Goal: Obtain resource: Download file/media

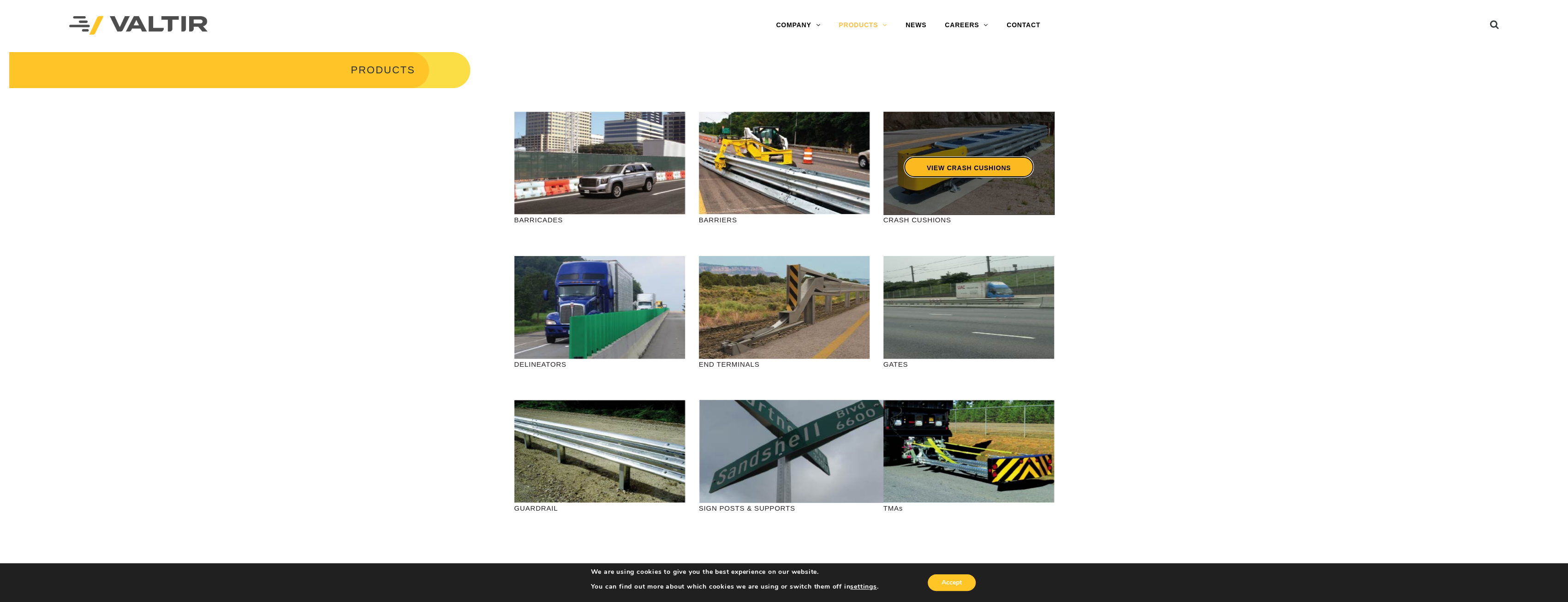
click at [948, 172] on link "VIEW CRASH CUSHIONS" at bounding box center [968, 167] width 130 height 21
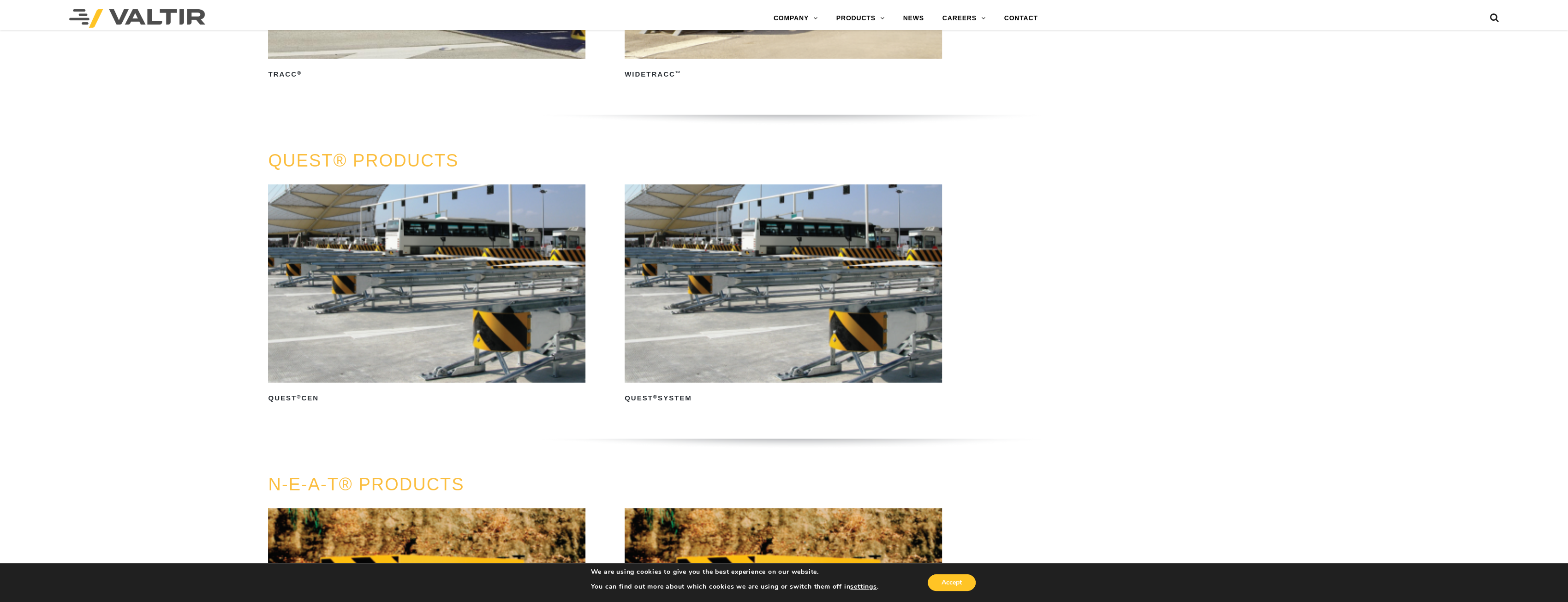
scroll to position [2768, 0]
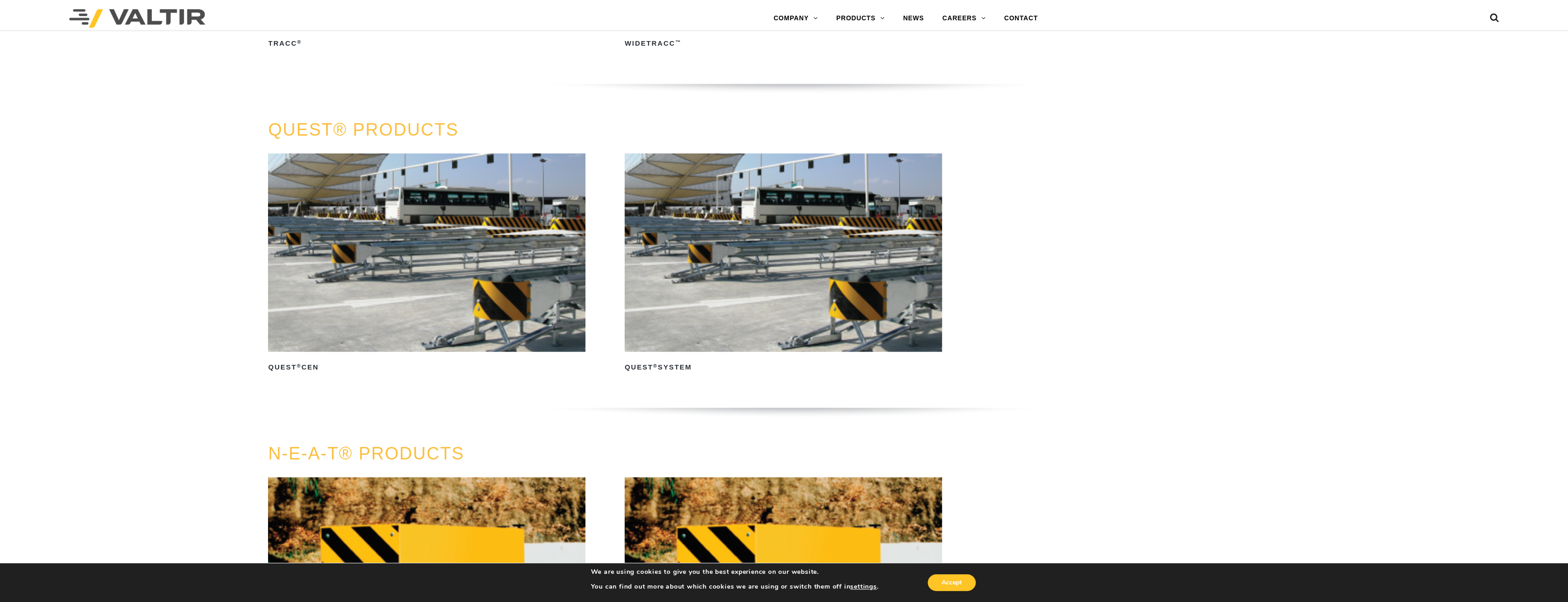
click at [755, 278] on img at bounding box center [783, 253] width 317 height 198
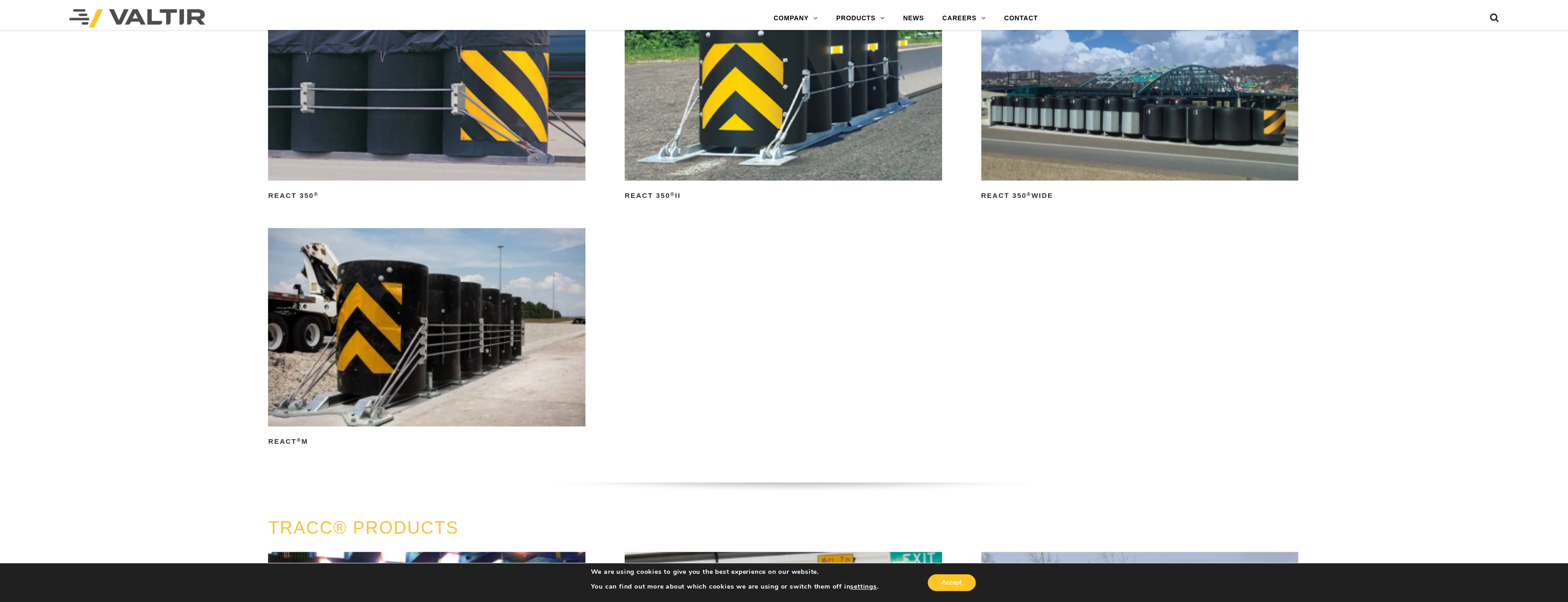
scroll to position [1707, 0]
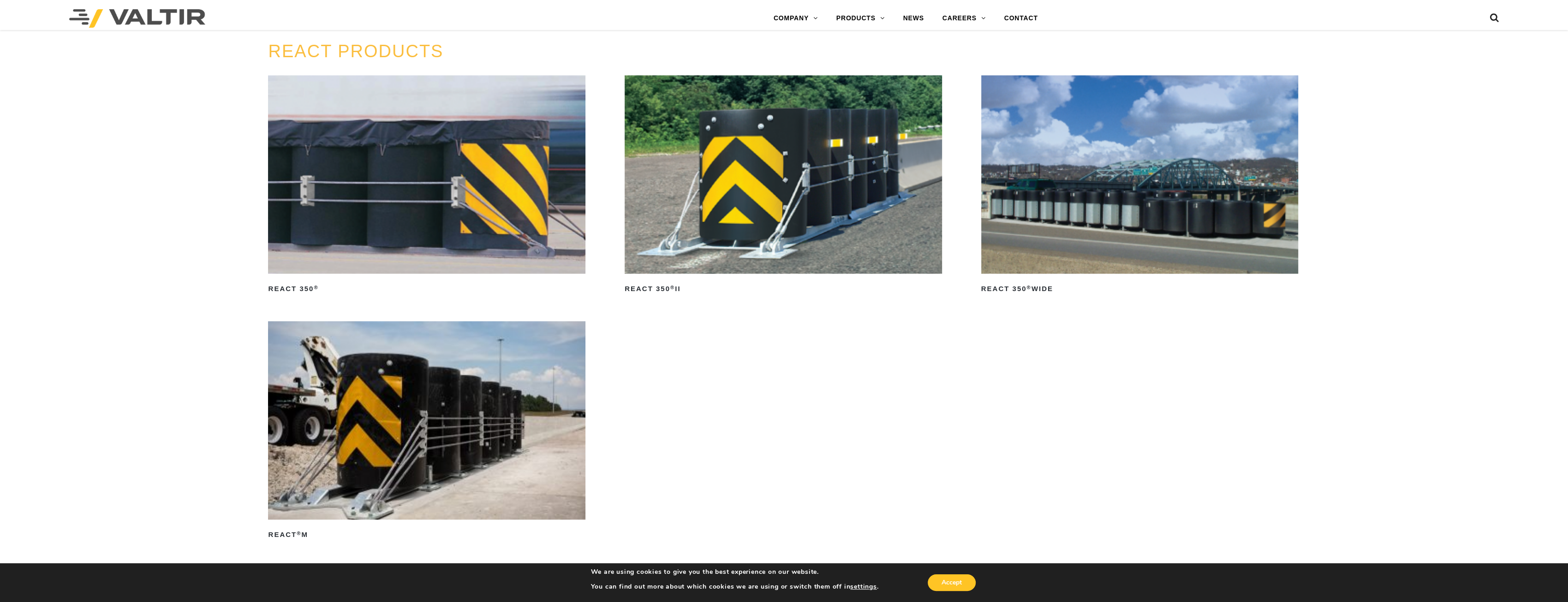
click at [457, 186] on img at bounding box center [426, 175] width 317 height 198
click at [764, 165] on img at bounding box center [783, 175] width 317 height 198
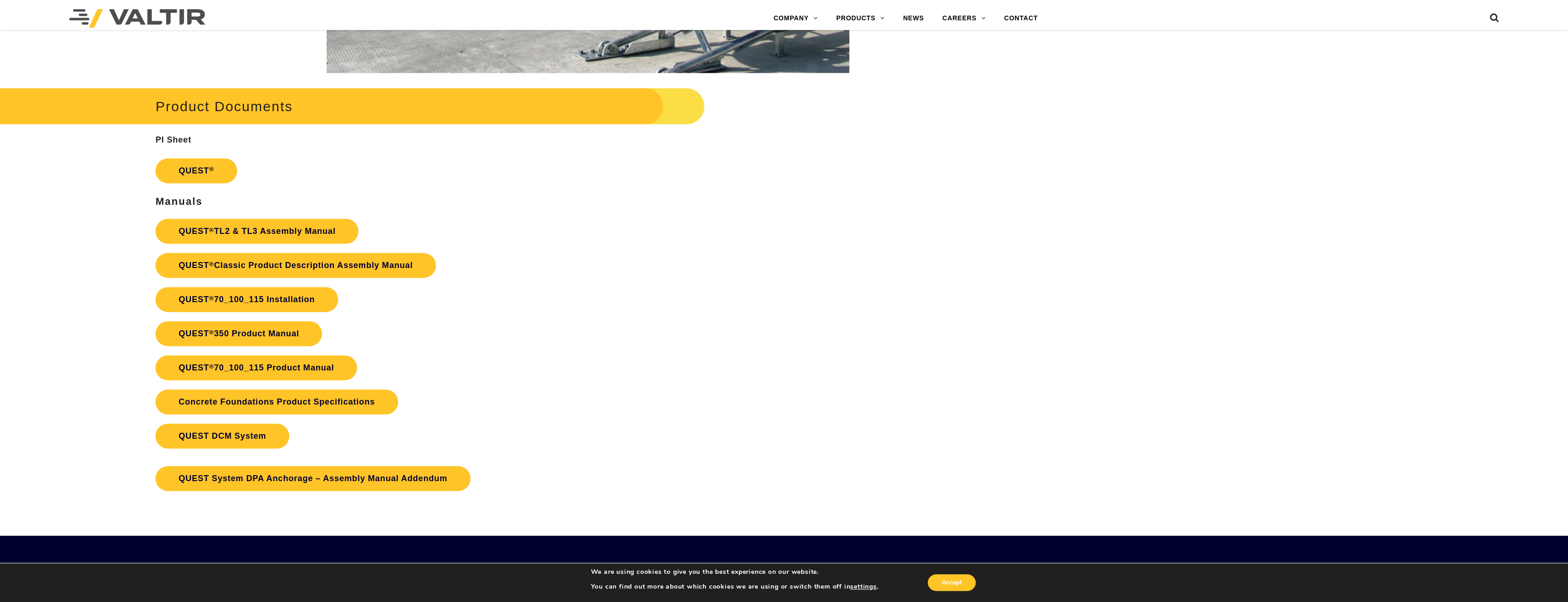
scroll to position [1615, 0]
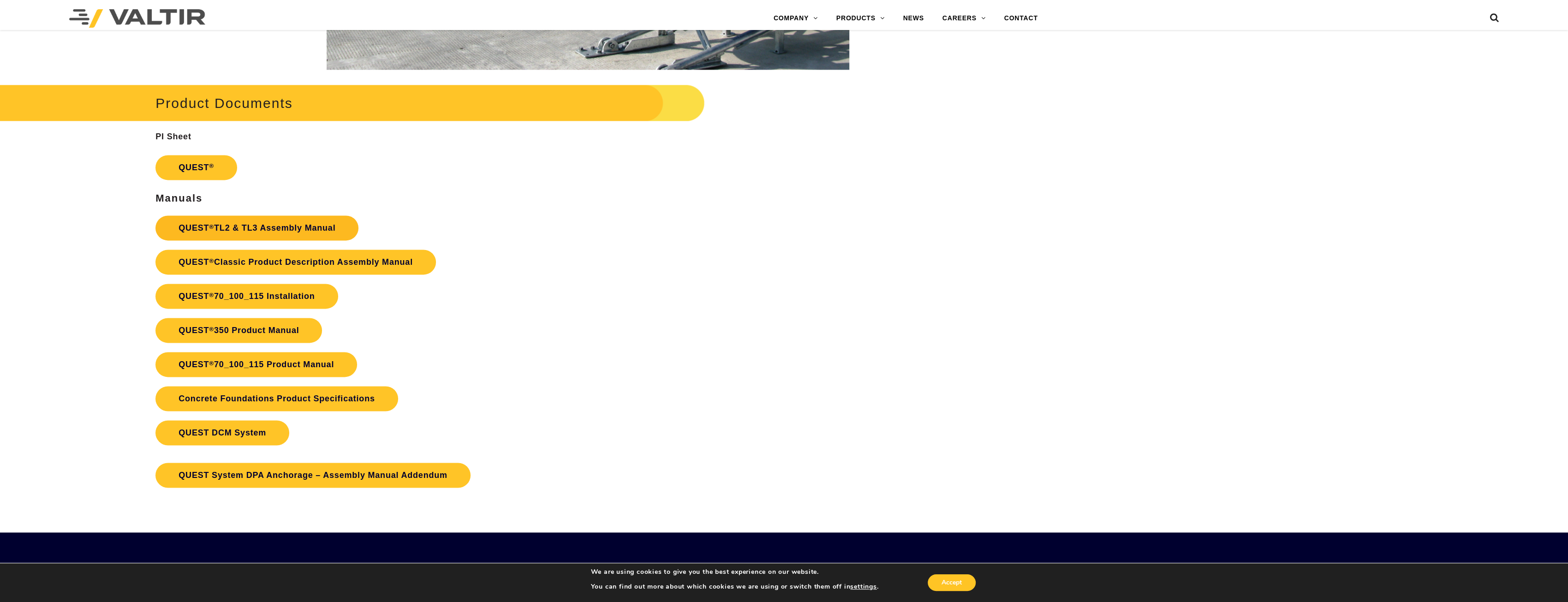
click at [277, 226] on link "QUEST ® TL2 & TL3 Assembly Manual" at bounding box center [256, 228] width 203 height 25
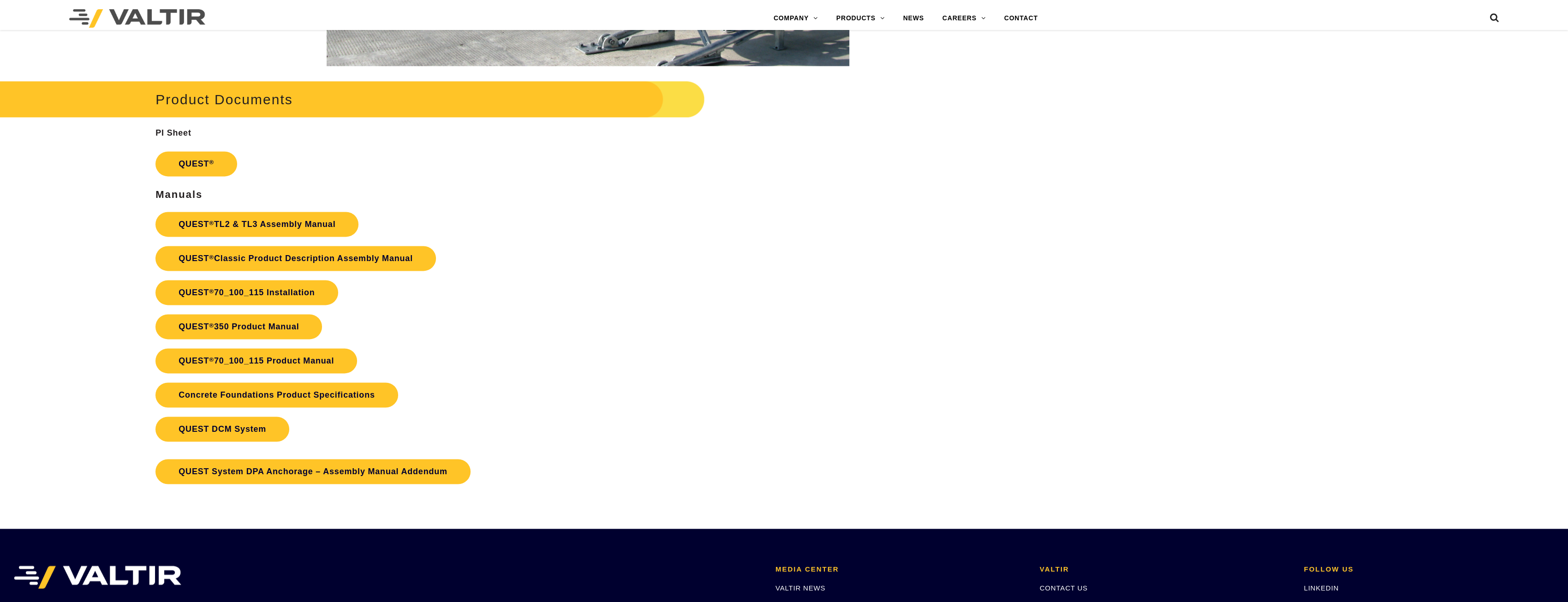
scroll to position [1615, 0]
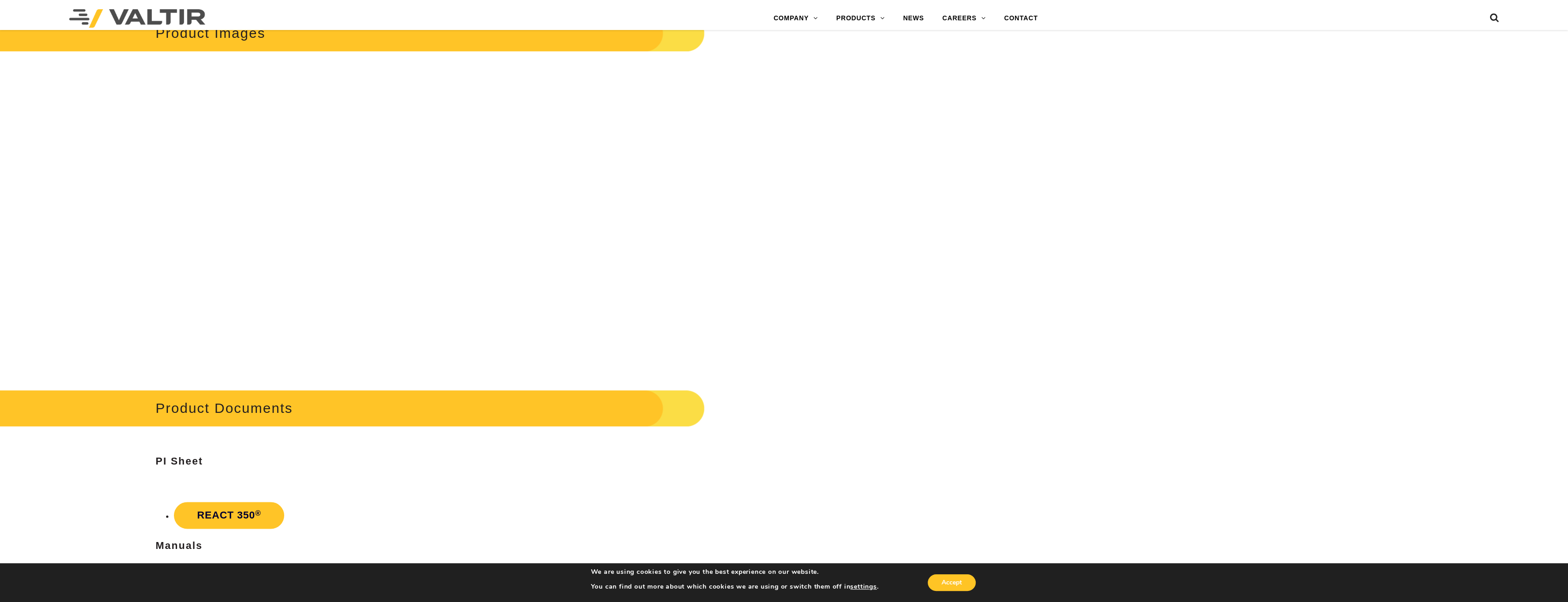
scroll to position [1707, 0]
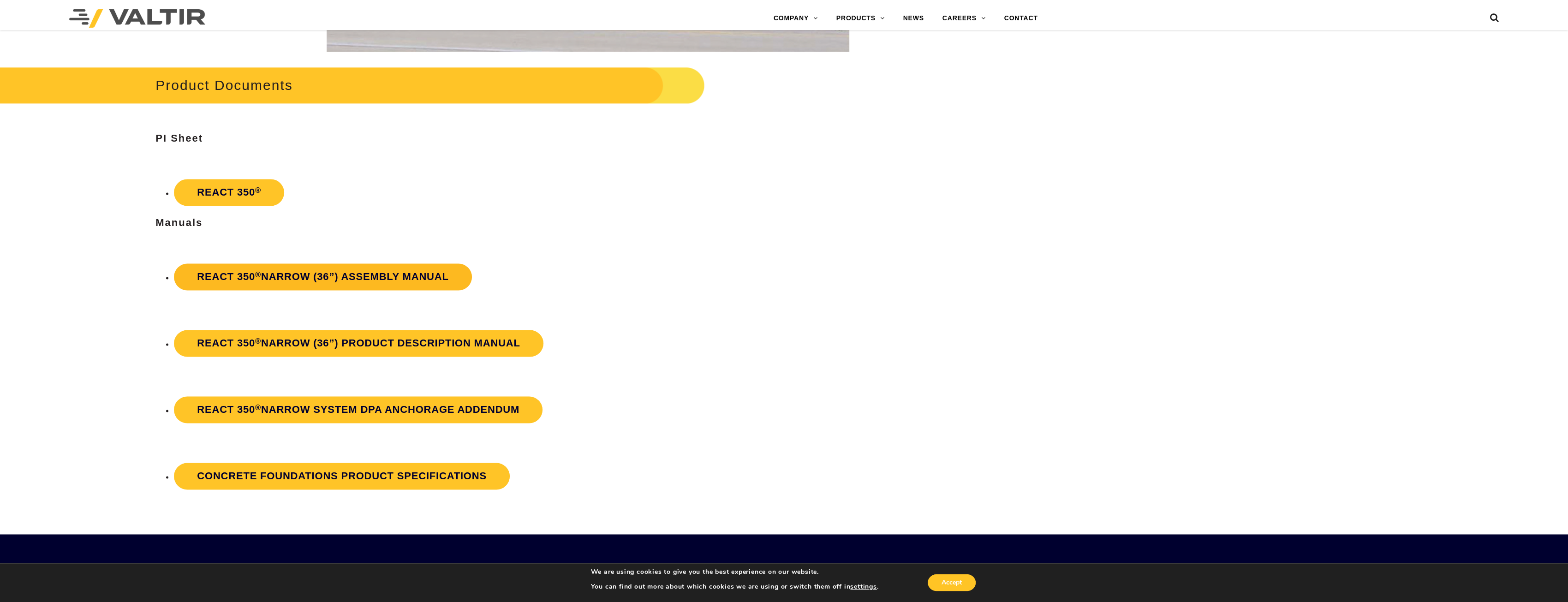
click at [357, 272] on strong "REACT 350 ® Narrow (36”) Assembly Manual" at bounding box center [323, 276] width 251 height 12
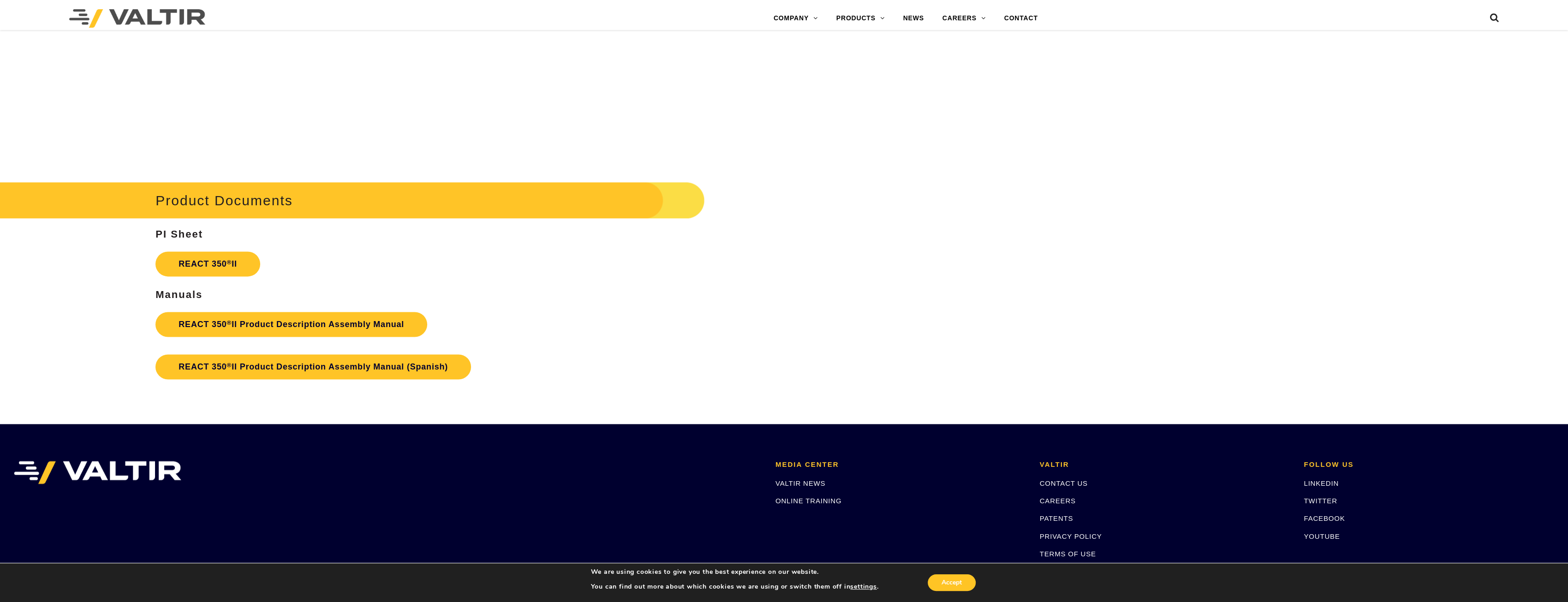
scroll to position [1707, 0]
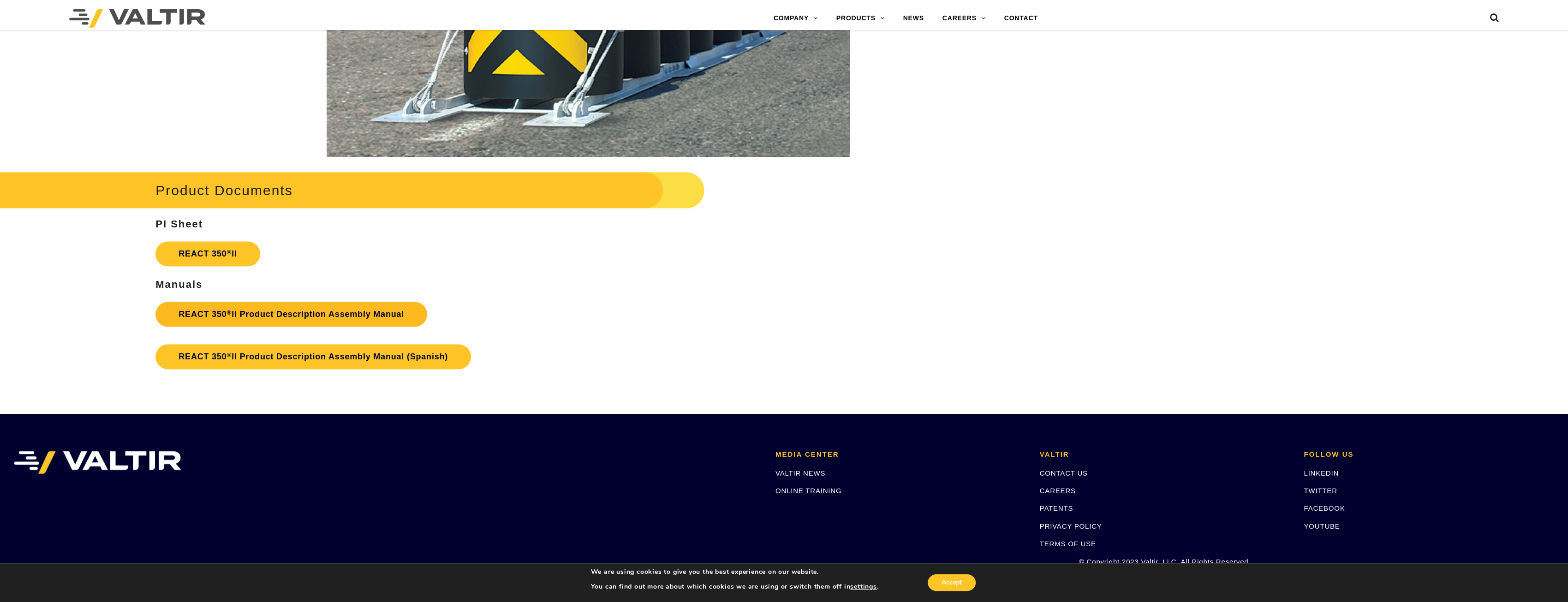
click at [297, 312] on link "REACT 350 ® II Product Description Assembly Manual" at bounding box center [291, 314] width 271 height 25
click at [301, 312] on link "REACT 350 ® II Product Description Assembly Manual" at bounding box center [291, 314] width 271 height 25
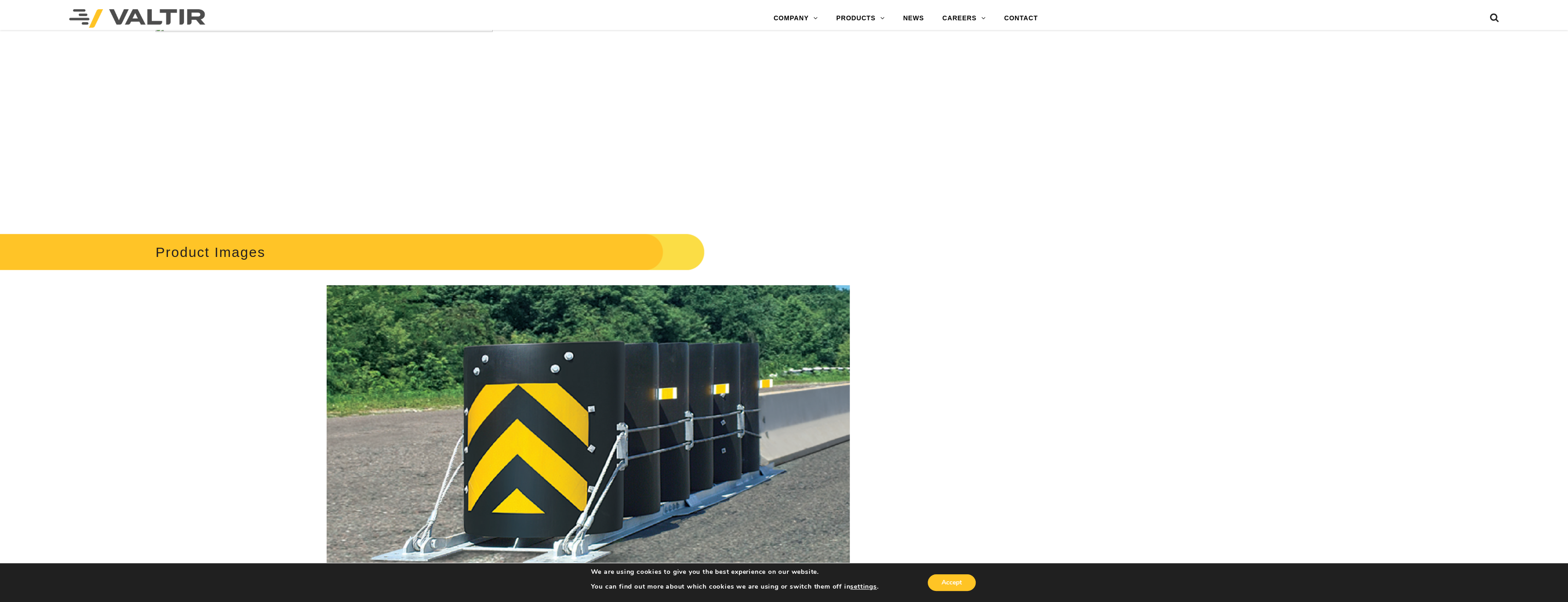
scroll to position [1249, 0]
